Goal: Task Accomplishment & Management: Manage account settings

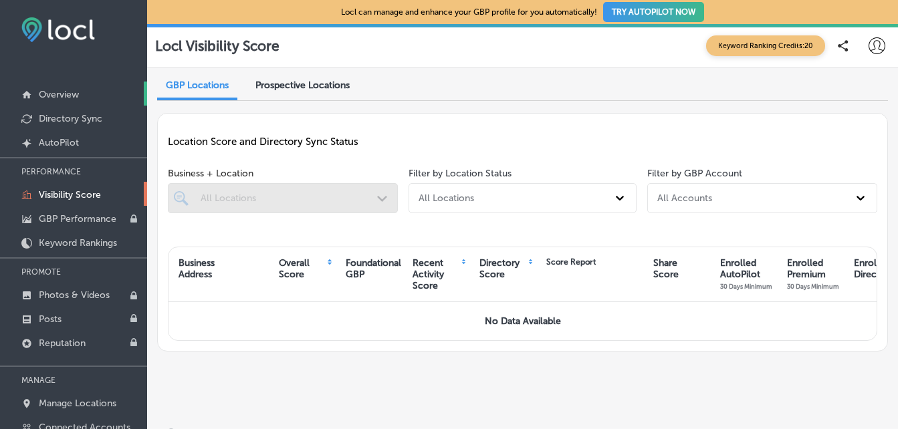
click at [59, 98] on p "Overview" at bounding box center [59, 94] width 40 height 11
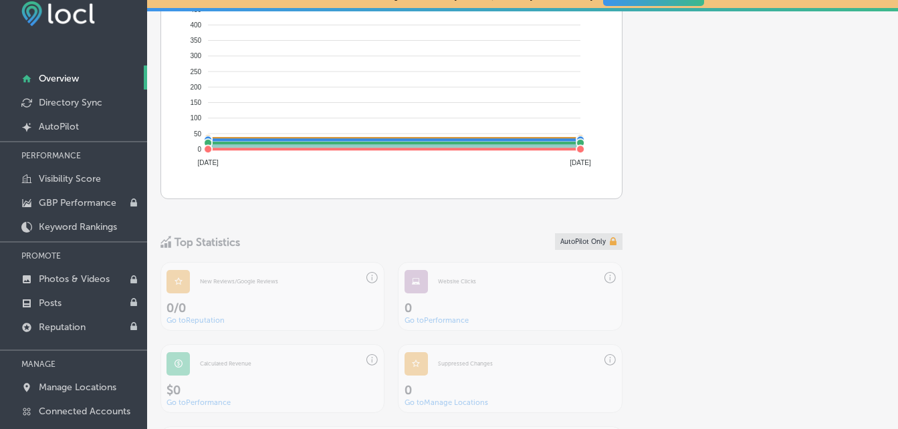
scroll to position [403, 0]
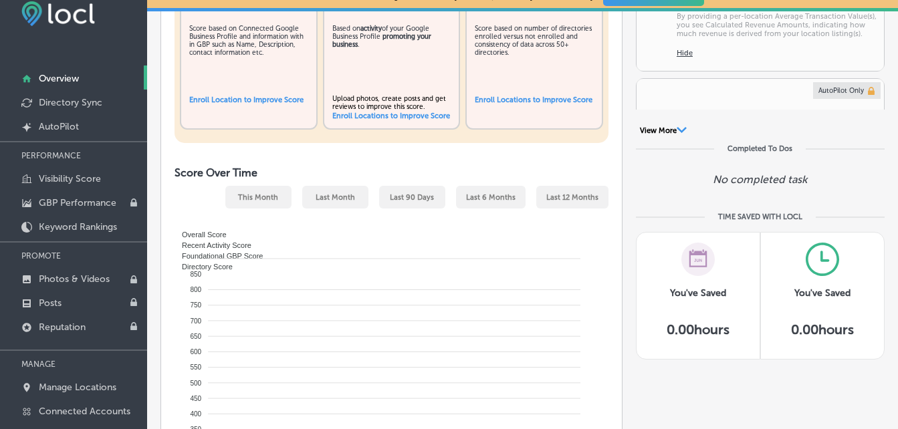
click at [64, 75] on p "Overview" at bounding box center [59, 78] width 40 height 11
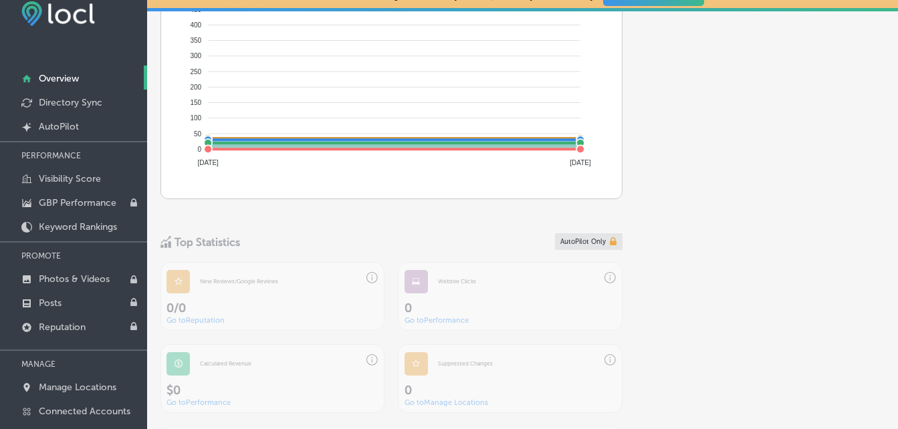
click at [887, 393] on div "Profile Vitals Overall Business Score Overall Business Score is the sum of your…" at bounding box center [522, 53] width 751 height 1401
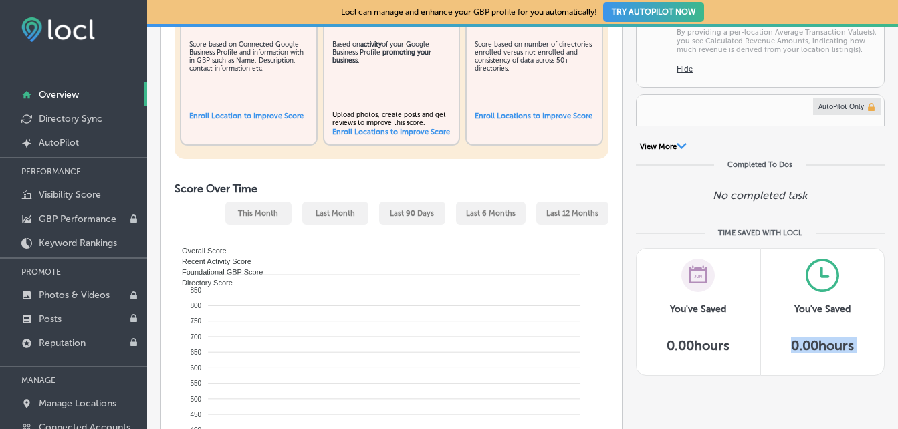
scroll to position [14, 0]
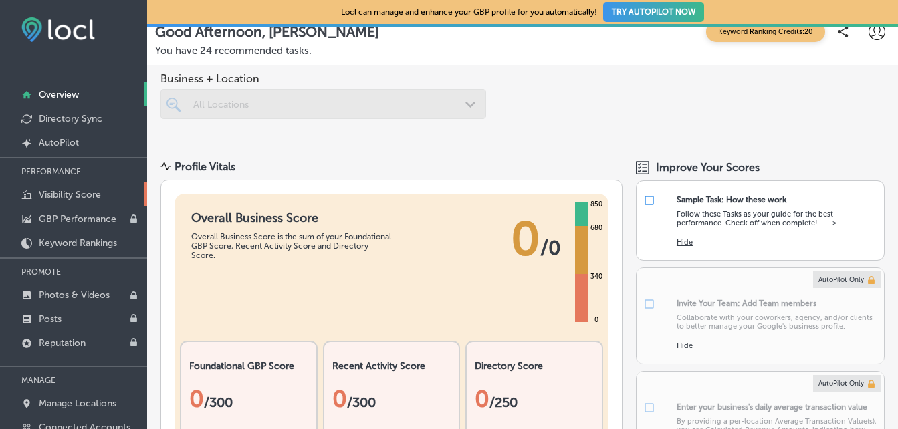
click at [78, 191] on p "Visibility Score" at bounding box center [70, 194] width 62 height 11
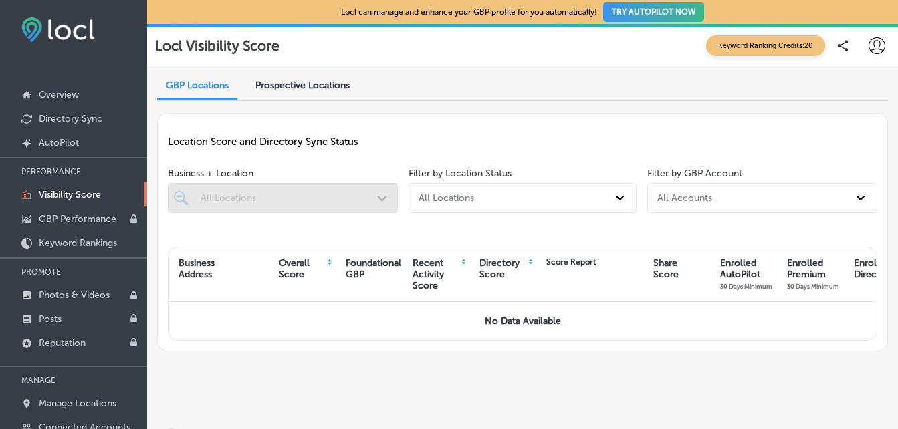
click at [197, 194] on div at bounding box center [283, 198] width 230 height 30
click at [267, 191] on div at bounding box center [283, 198] width 230 height 30
click at [382, 198] on div at bounding box center [283, 198] width 230 height 30
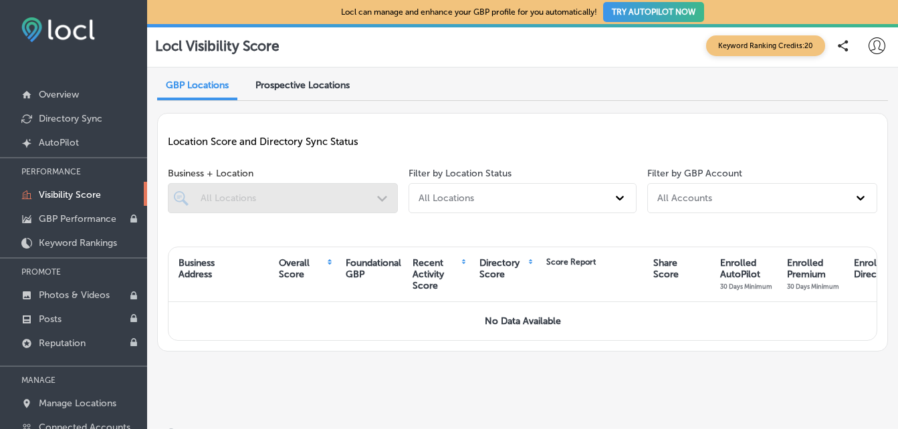
click at [382, 198] on div at bounding box center [283, 198] width 230 height 30
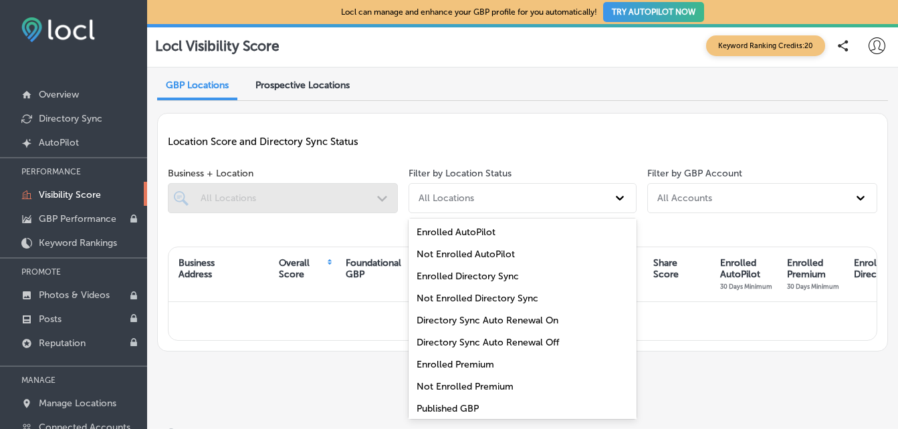
click at [552, 186] on div "All Locations" at bounding box center [523, 198] width 228 height 30
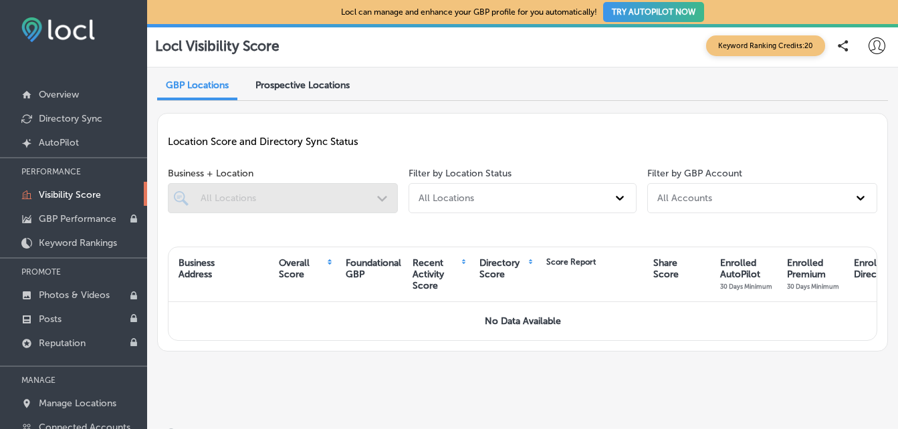
click at [219, 368] on div "GBP Locations Prospective Locations Location Score and Directory Sync Status Bu…" at bounding box center [522, 224] width 751 height 313
click at [74, 96] on p "Overview" at bounding box center [59, 94] width 40 height 11
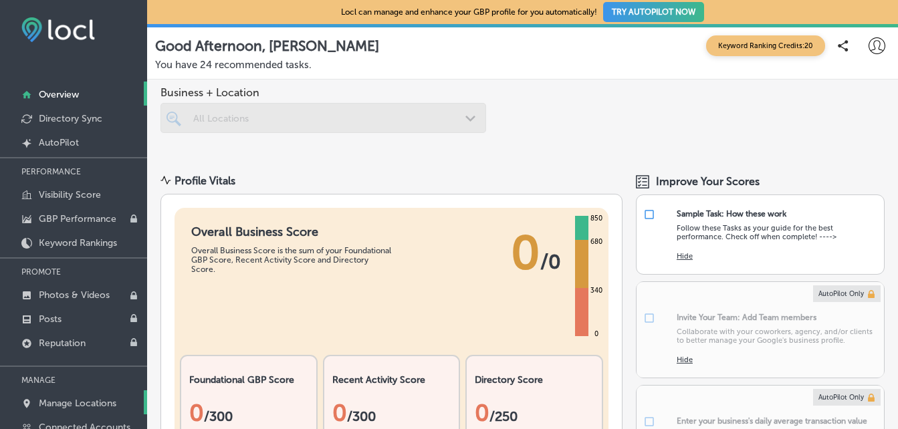
click at [81, 402] on p "Manage Locations" at bounding box center [78, 403] width 78 height 11
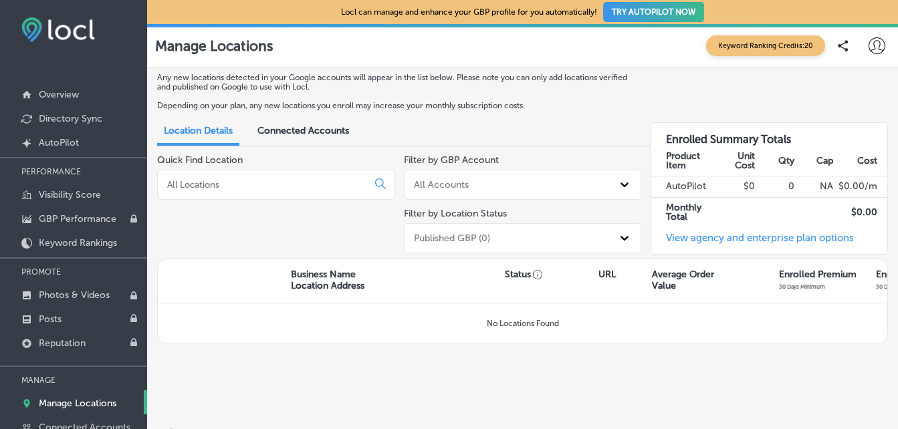
click at [319, 279] on p "Business Name Location Address" at bounding box center [328, 280] width 74 height 23
click at [147, 252] on div "Any new locations detected in your Google accounts will appear in the list belo…" at bounding box center [522, 224] width 751 height 313
click at [106, 242] on p "Keyword Rankings" at bounding box center [78, 242] width 78 height 11
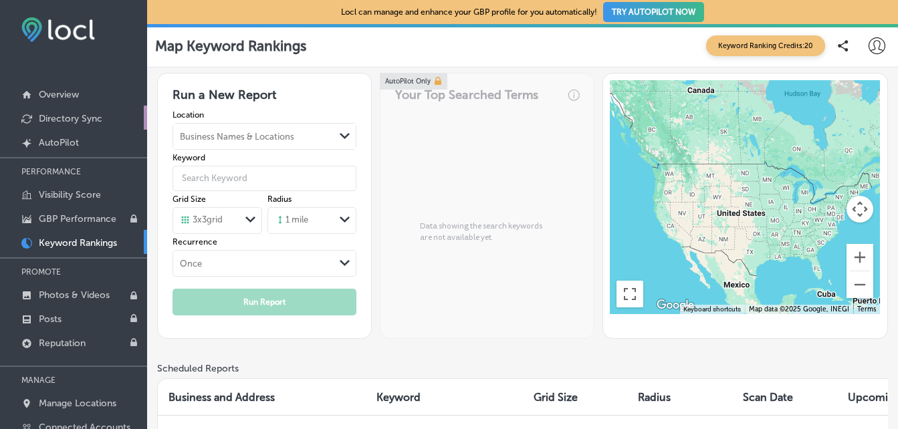
click at [60, 116] on p "Directory Sync" at bounding box center [71, 118] width 64 height 11
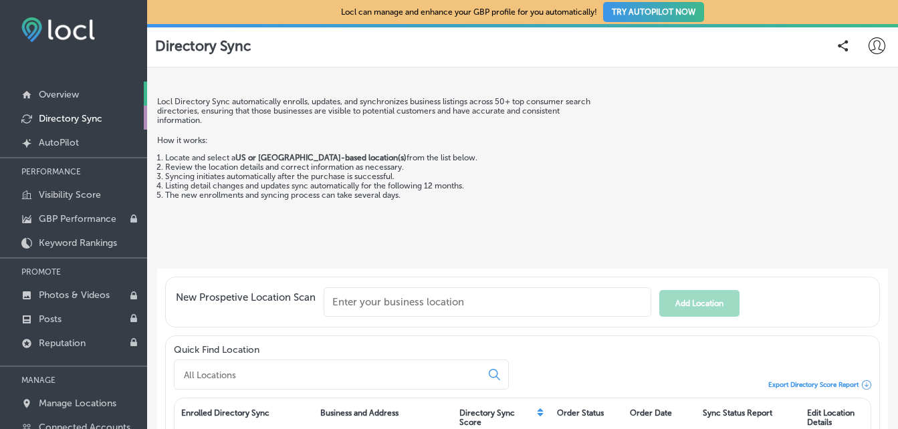
click at [52, 82] on link "Overview" at bounding box center [73, 94] width 147 height 24
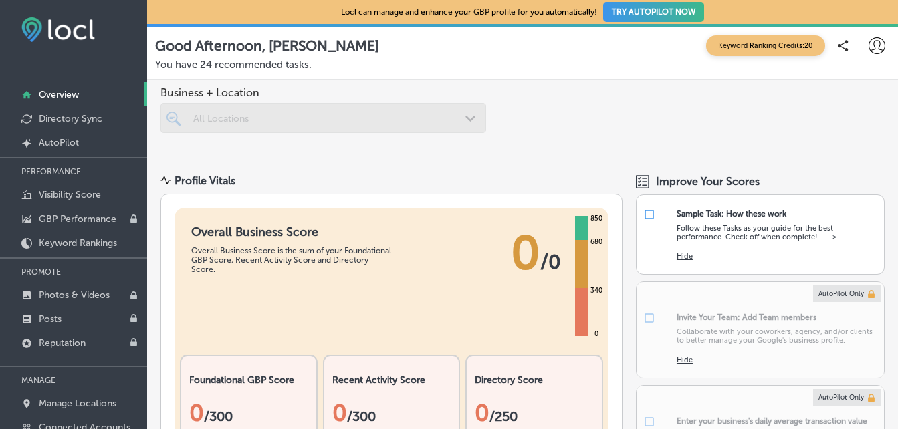
click at [720, 43] on span "Keyword Ranking Credits: 20" at bounding box center [765, 45] width 119 height 21
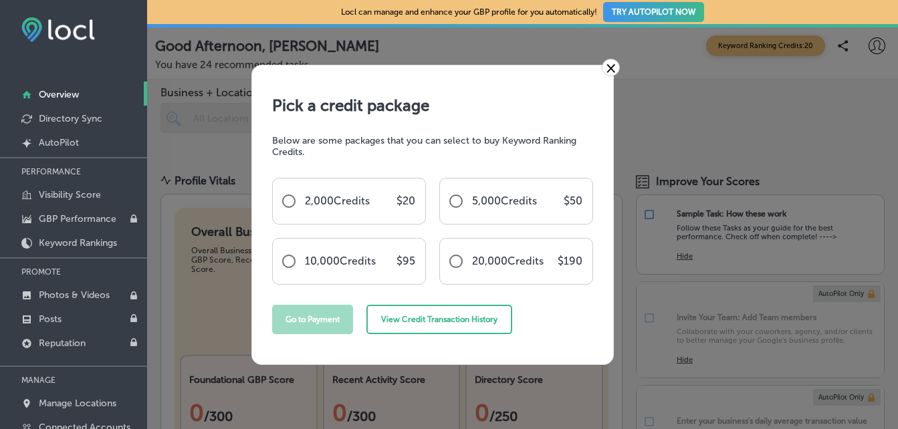
click at [606, 63] on link "×" at bounding box center [611, 67] width 18 height 17
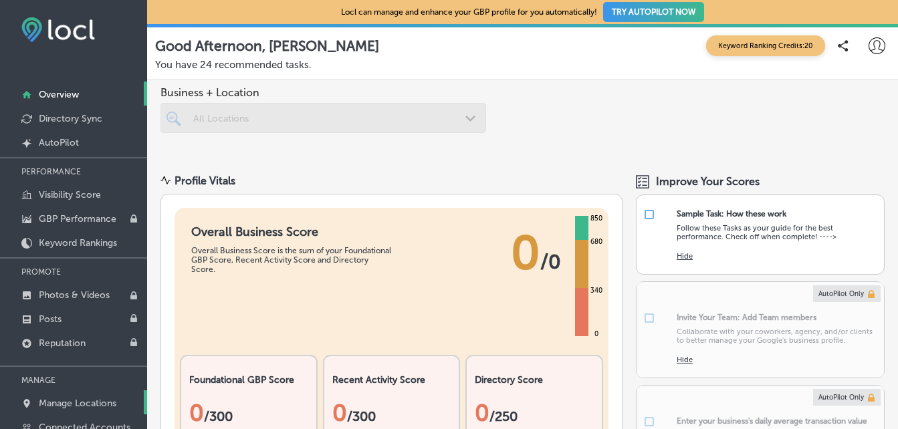
click at [94, 402] on p "Manage Locations" at bounding box center [78, 403] width 78 height 11
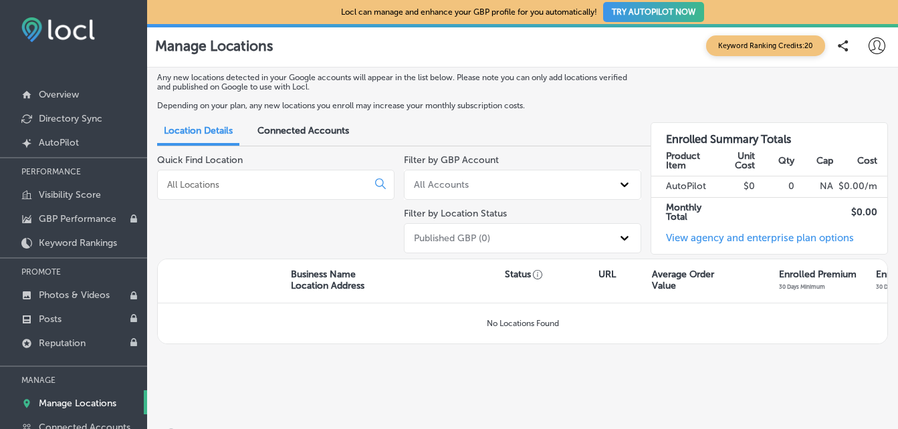
click at [333, 181] on input at bounding box center [265, 185] width 199 height 12
type input "victor physical therapy"
click at [304, 129] on span "Connected Accounts" at bounding box center [303, 130] width 92 height 11
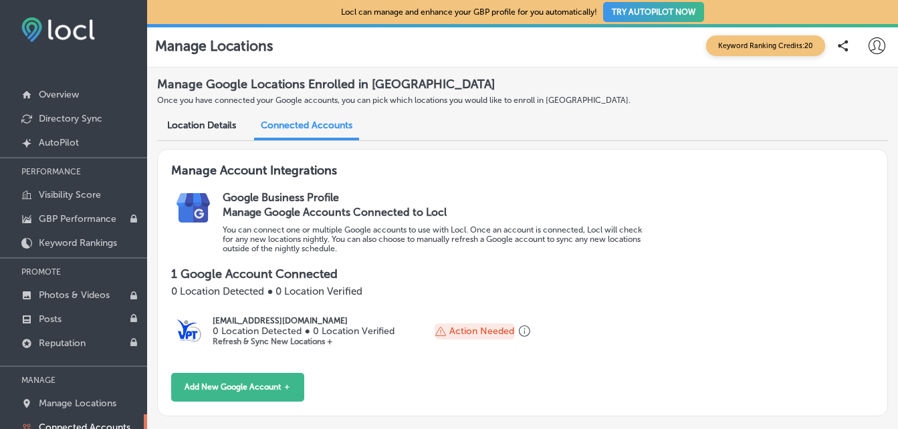
click at [483, 326] on p "Action Needed" at bounding box center [481, 331] width 65 height 11
click at [306, 338] on p "Refresh & Sync New Locations +" at bounding box center [303, 341] width 181 height 9
click at [368, 332] on p "0 Location Detected ● 0 Location Verified" at bounding box center [303, 331] width 181 height 11
click at [496, 329] on p "Action Needed" at bounding box center [481, 331] width 65 height 11
click at [211, 382] on button "Add New Google Account ＋" at bounding box center [237, 387] width 133 height 29
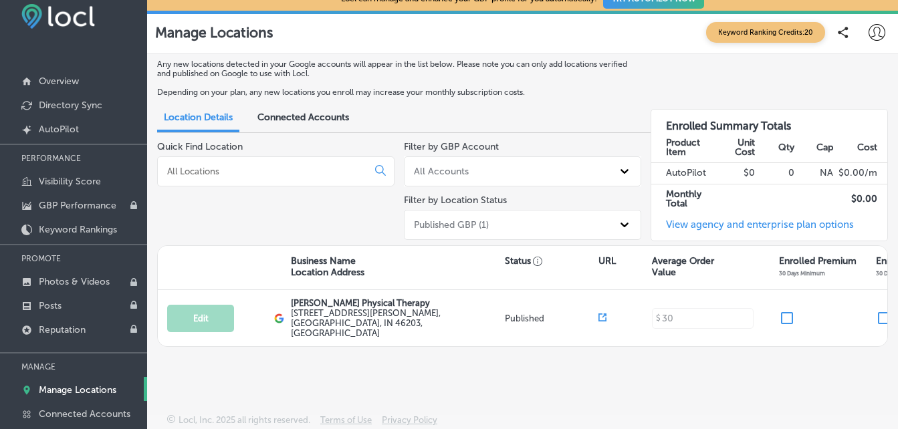
scroll to position [16, 0]
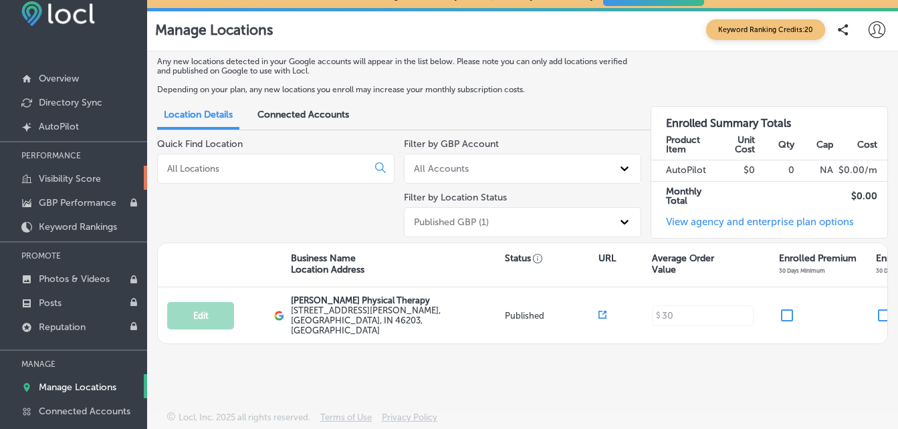
click at [58, 181] on p "Visibility Score" at bounding box center [70, 178] width 62 height 11
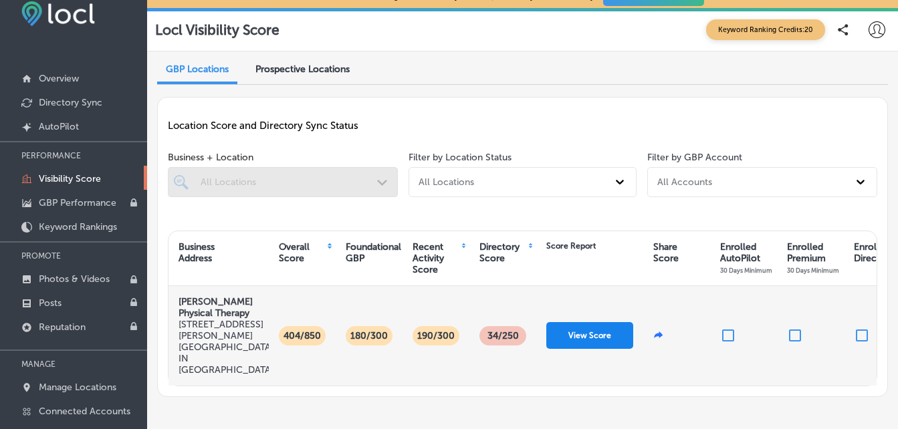
click at [576, 327] on button "View Score" at bounding box center [589, 335] width 87 height 27
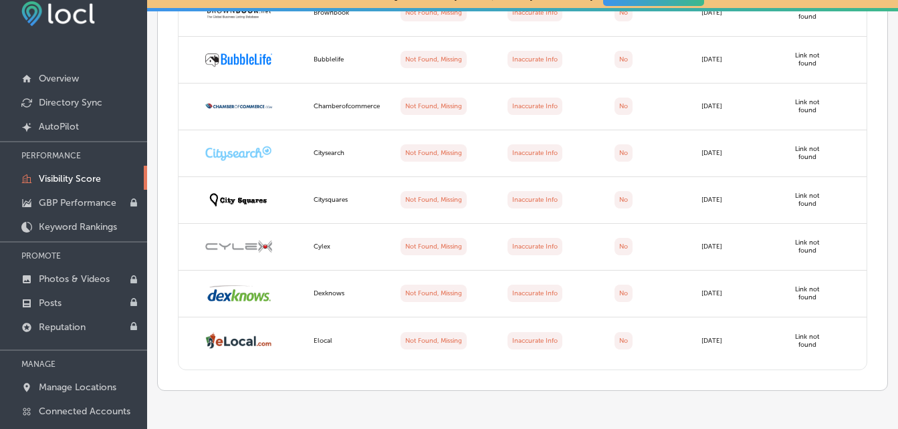
scroll to position [3072, 0]
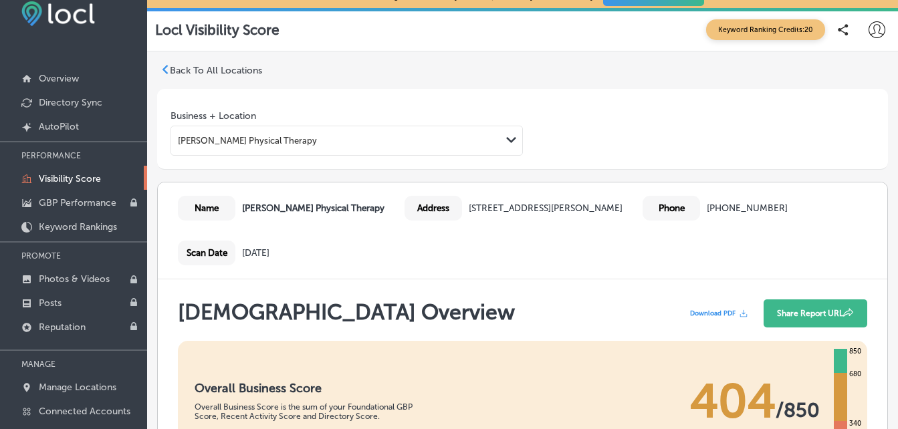
scroll to position [389, 0]
